Goal: Contribute content: Add original content to the website for others to see

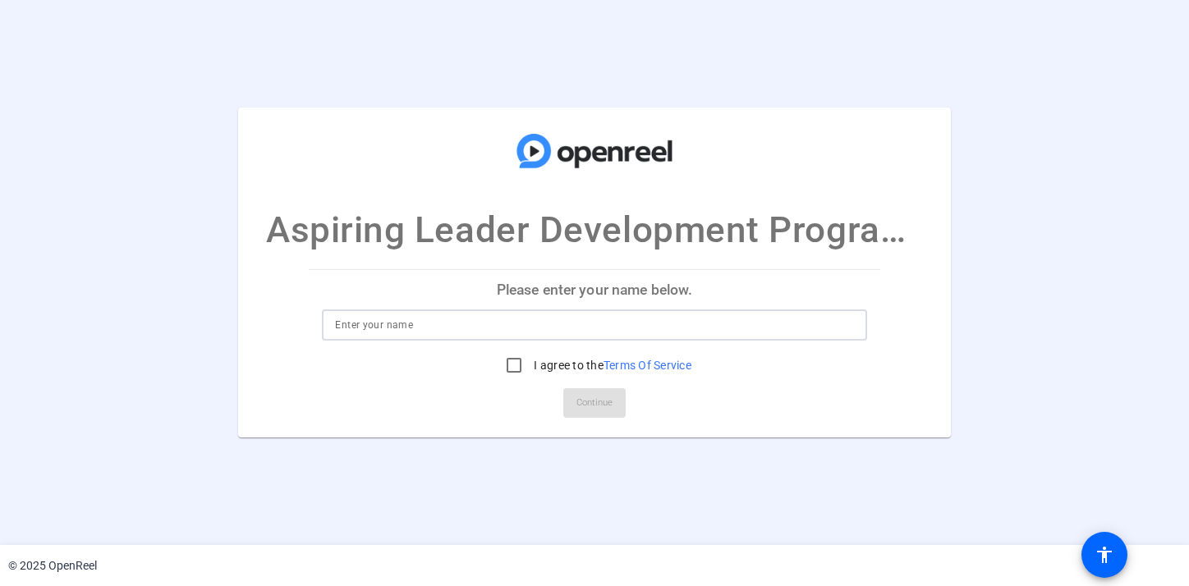
click at [362, 330] on input at bounding box center [594, 325] width 518 height 20
type input "[PERSON_NAME]"
click at [516, 366] on input "I agree to the Terms Of Service" at bounding box center [514, 365] width 33 height 33
checkbox input "true"
click at [604, 412] on span "Continue" at bounding box center [595, 403] width 36 height 25
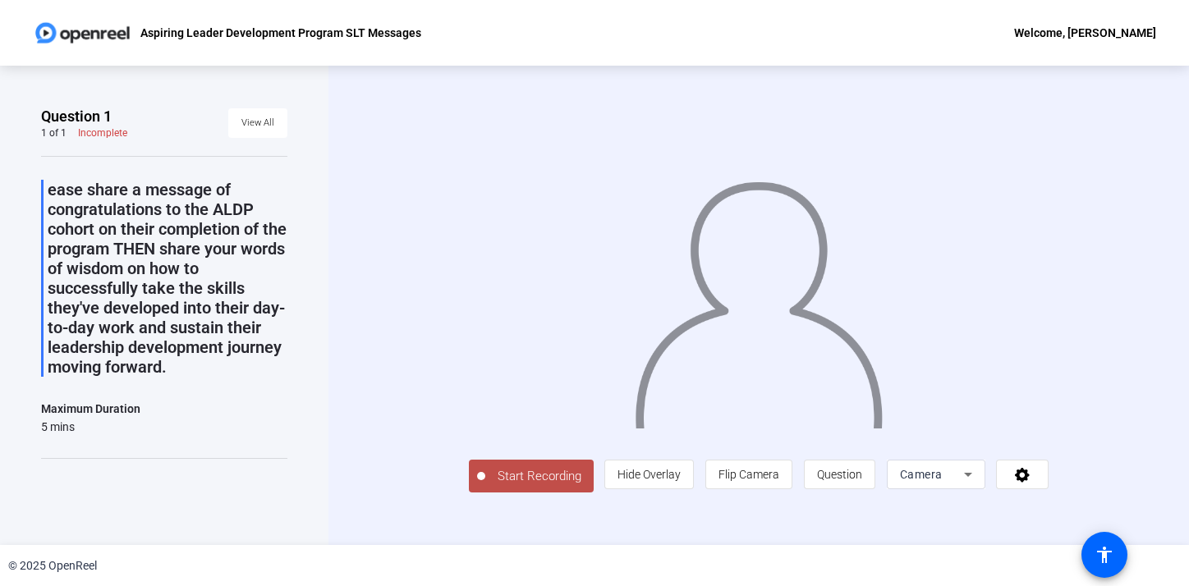
click at [535, 476] on span "Start Recording" at bounding box center [539, 476] width 108 height 19
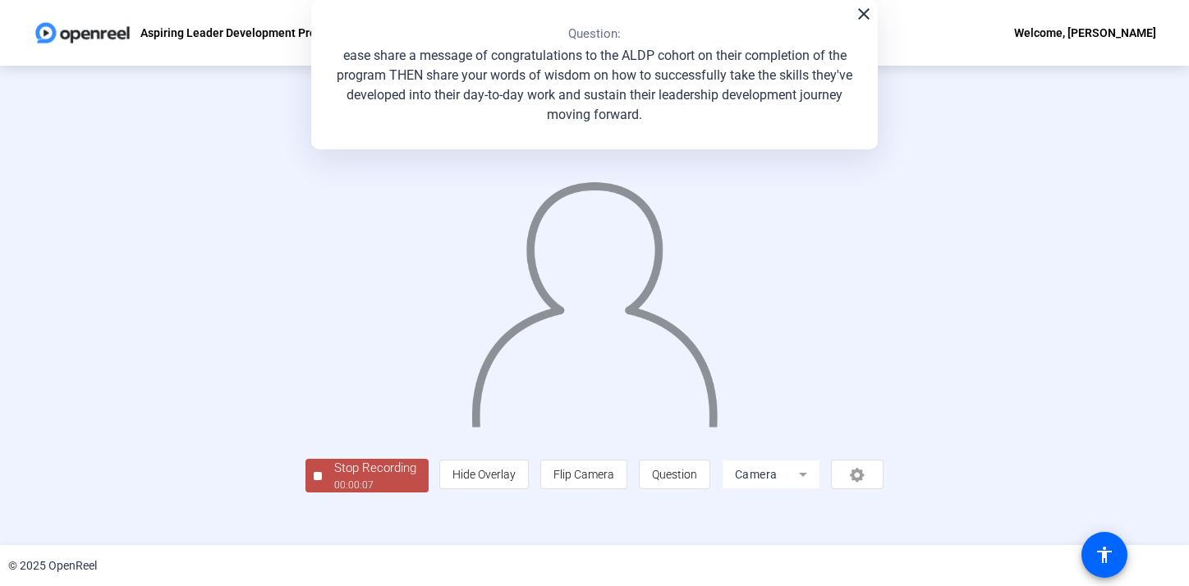
click at [321, 478] on div at bounding box center [318, 476] width 8 height 8
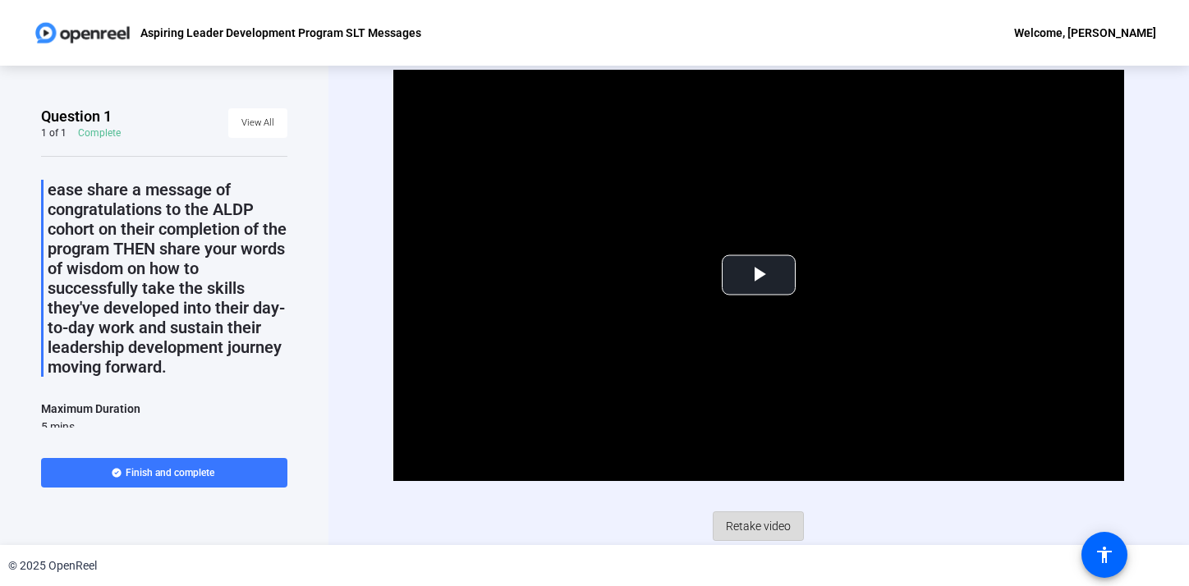
click at [753, 524] on span "Retake video" at bounding box center [758, 526] width 65 height 31
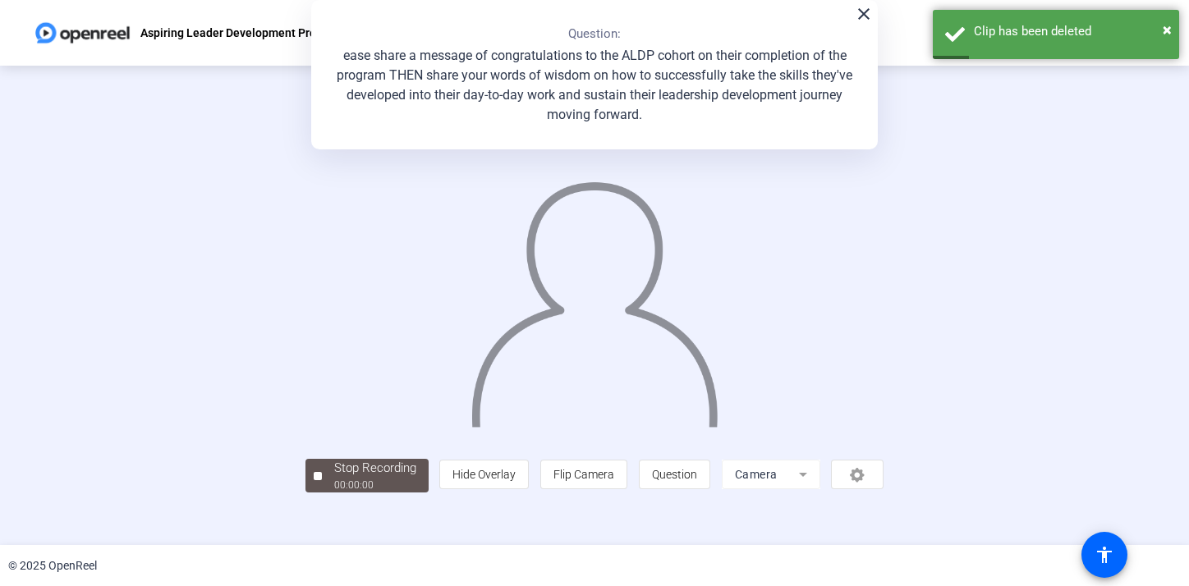
click at [862, 16] on mat-icon "close" at bounding box center [864, 14] width 20 height 20
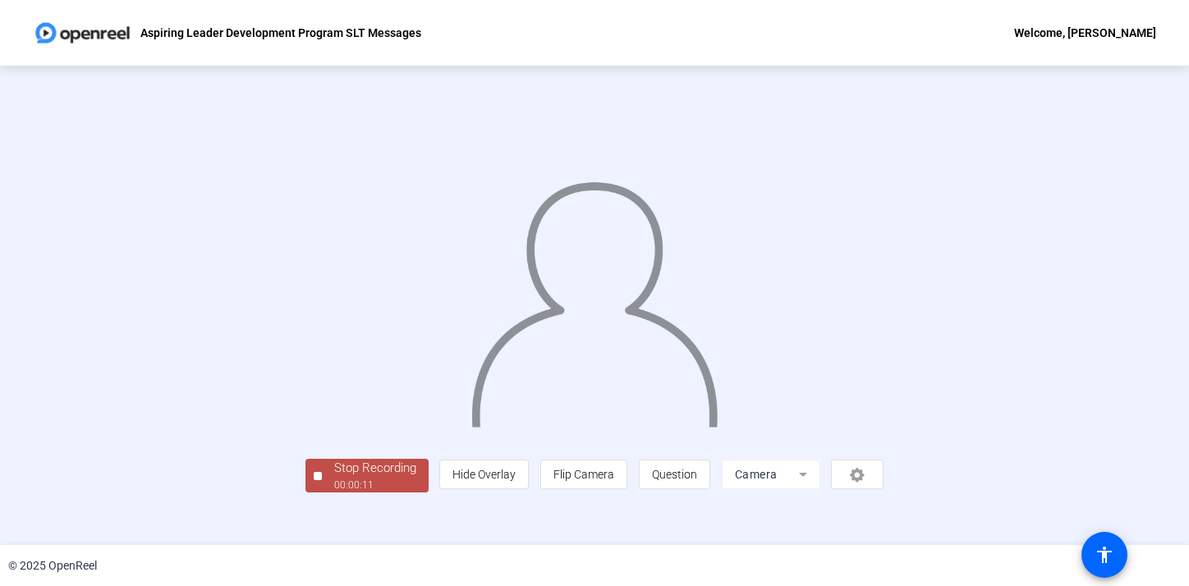
click at [673, 366] on img at bounding box center [595, 298] width 251 height 260
click at [81, 30] on img at bounding box center [82, 32] width 99 height 33
click at [1064, 152] on div "Stop Recording 00:00:17 person Hide Overlay flip Flip Camera question_mark Ques…" at bounding box center [595, 305] width 1011 height 375
click at [720, 284] on img at bounding box center [595, 298] width 251 height 260
click at [549, 428] on img at bounding box center [595, 298] width 251 height 260
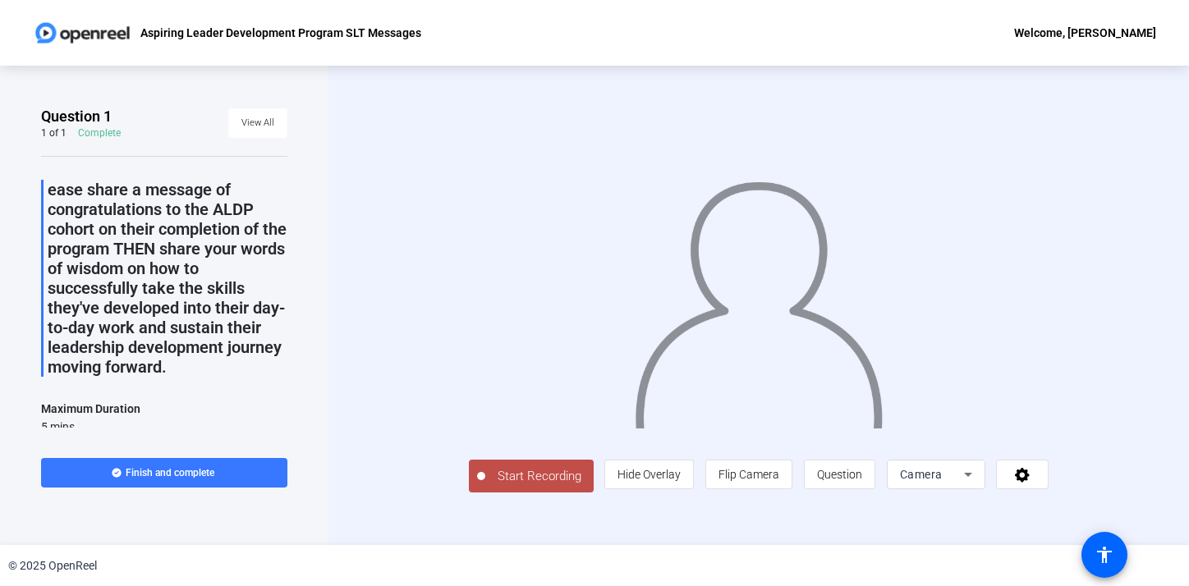
click at [485, 486] on span "Start Recording" at bounding box center [539, 476] width 108 height 19
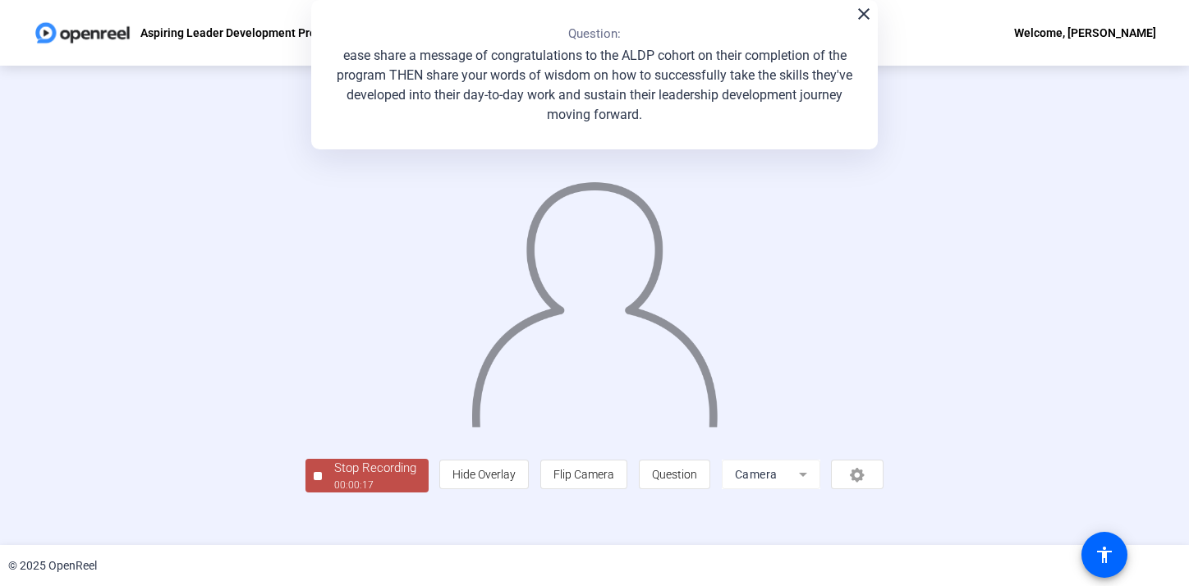
click at [885, 221] on div at bounding box center [595, 280] width 579 height 325
click at [720, 282] on img at bounding box center [595, 298] width 251 height 260
click at [856, 22] on mat-icon "close" at bounding box center [864, 14] width 20 height 20
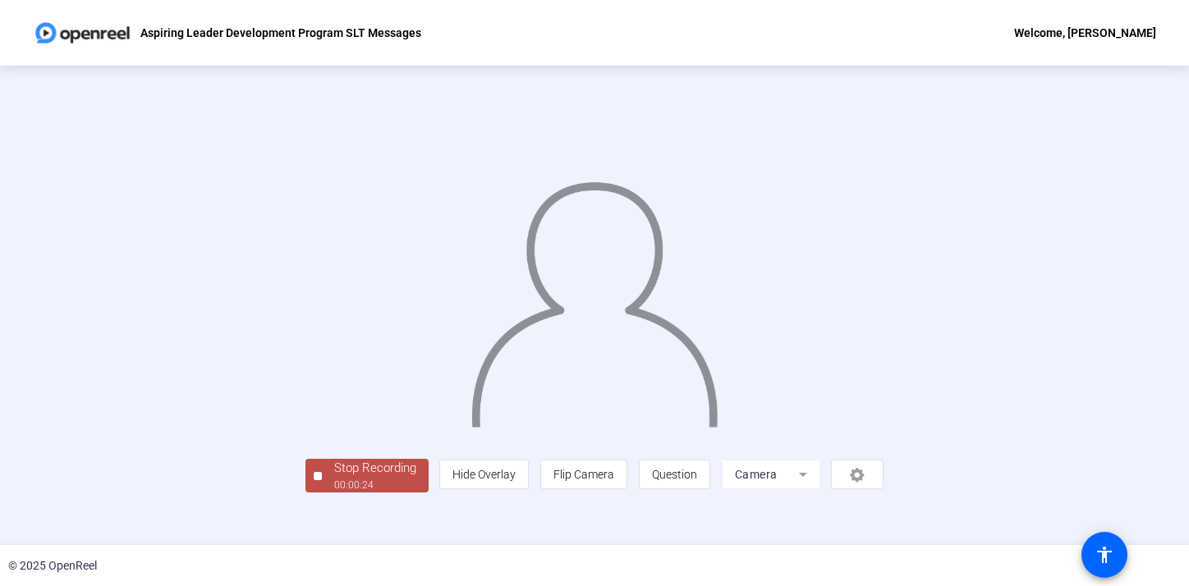
click at [266, 6] on div "Aspiring Leader Development Program SLT Messages Welcome, Earl Smith" at bounding box center [594, 33] width 1189 height 66
click at [641, 380] on img at bounding box center [595, 298] width 251 height 260
click at [548, 428] on img at bounding box center [595, 298] width 251 height 260
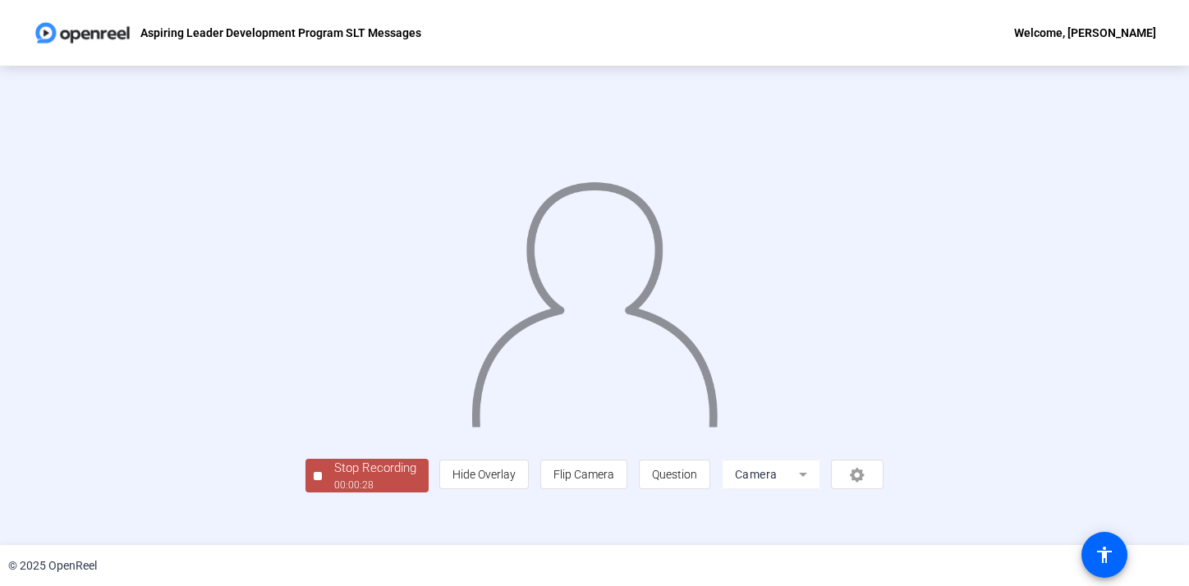
click at [548, 428] on img at bounding box center [595, 298] width 251 height 260
click at [126, 493] on div "Stop Recording 00:00:29 person Hide Overlay flip Flip Camera question_mark Ques…" at bounding box center [595, 305] width 1011 height 375
click at [91, 35] on img at bounding box center [82, 32] width 99 height 33
click at [388, 30] on p "Aspiring Leader Development Program SLT Messages" at bounding box center [280, 33] width 281 height 20
